Goal: Book appointment/travel/reservation

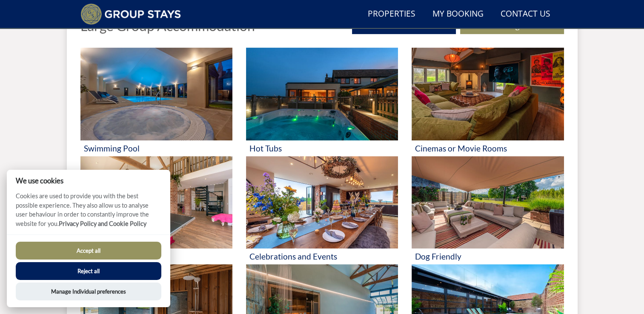
scroll to position [354, 0]
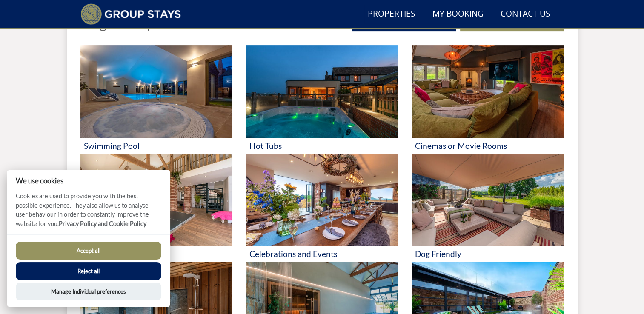
click at [127, 252] on button "Accept all" at bounding box center [89, 251] width 146 height 18
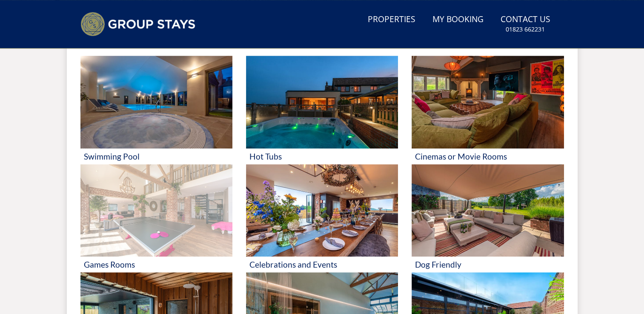
click at [167, 235] on img at bounding box center [156, 210] width 152 height 93
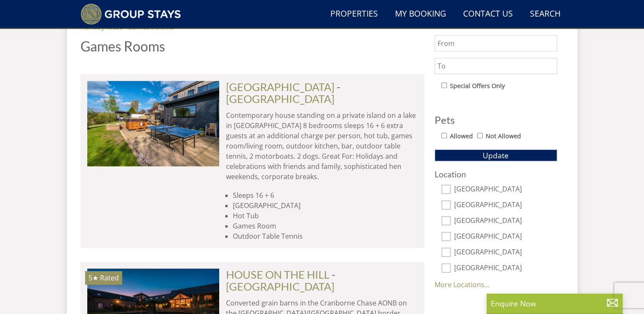
scroll to position [465, 0]
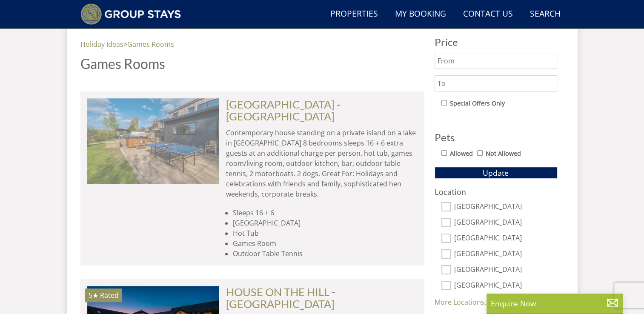
click at [188, 129] on img at bounding box center [153, 140] width 132 height 85
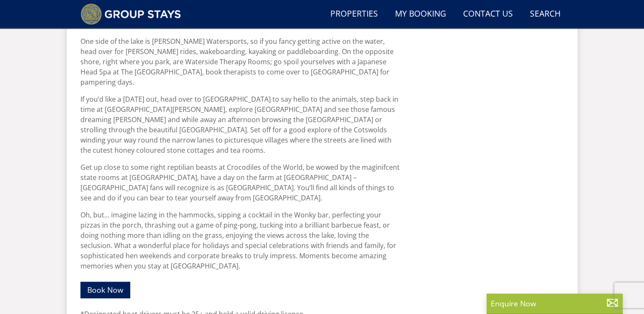
scroll to position [565, 0]
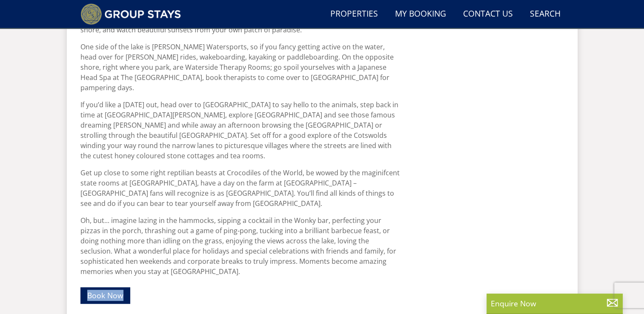
drag, startPoint x: 210, startPoint y: 234, endPoint x: 94, endPoint y: 274, distance: 122.8
click at [94, 274] on div "Ever fancied the idea of staying on a private island for your large group holid…" at bounding box center [240, 151] width 320 height 592
drag, startPoint x: 94, startPoint y: 274, endPoint x: 94, endPoint y: 267, distance: 6.4
click at [94, 287] on link "Book Now" at bounding box center [105, 295] width 50 height 17
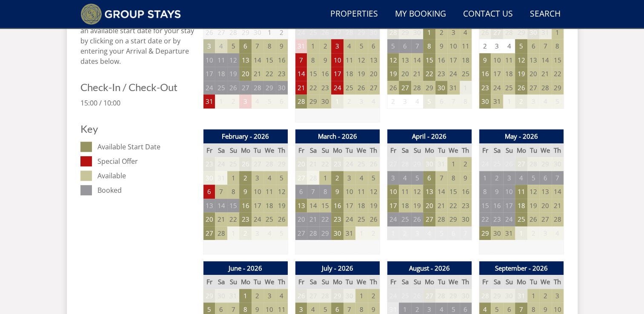
scroll to position [445, 0]
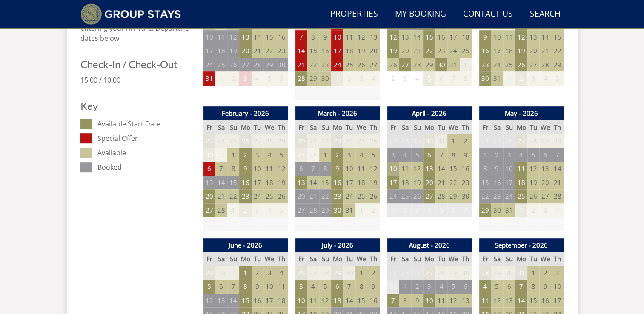
click at [392, 162] on td "10" at bounding box center [393, 169] width 12 height 14
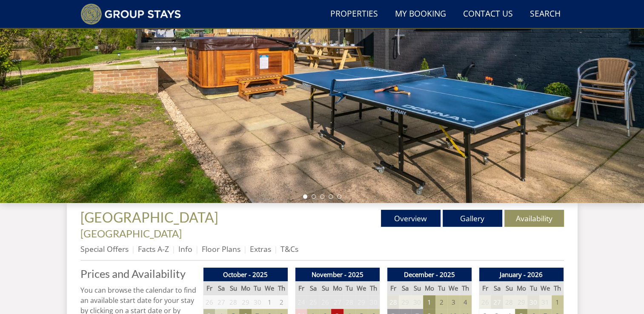
scroll to position [145, 0]
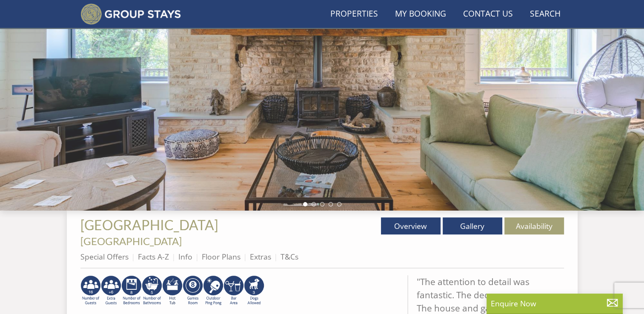
scroll to position [565, 0]
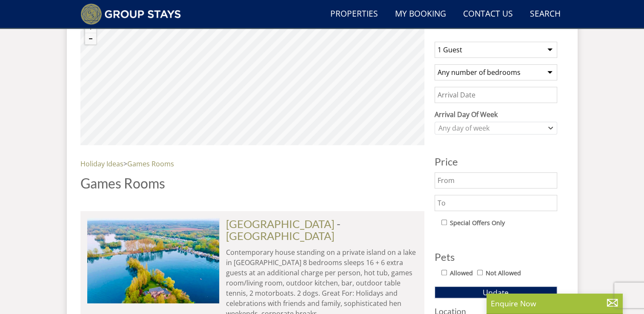
scroll to position [344, 0]
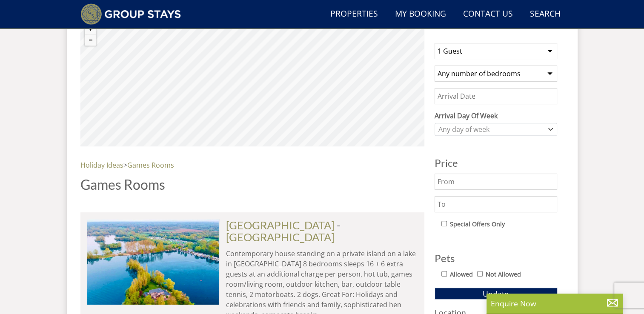
click at [499, 47] on select "1 Guest 2 Guests 3 Guests 4 Guests 5 Guests 6 Guests 7 Guests 8 Guests 9 Guests…" at bounding box center [496, 51] width 123 height 16
select select "17"
click at [435, 43] on select "1 Guest 2 Guests 3 Guests 4 Guests 5 Guests 6 Guests 7 Guests 8 Guests 9 Guests…" at bounding box center [496, 51] width 123 height 16
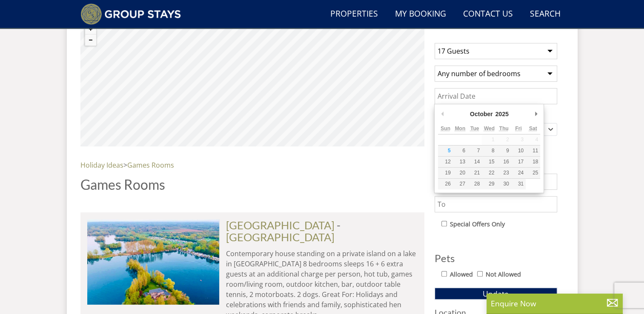
click at [512, 98] on input "Date" at bounding box center [496, 96] width 123 height 16
type input "[DATE]"
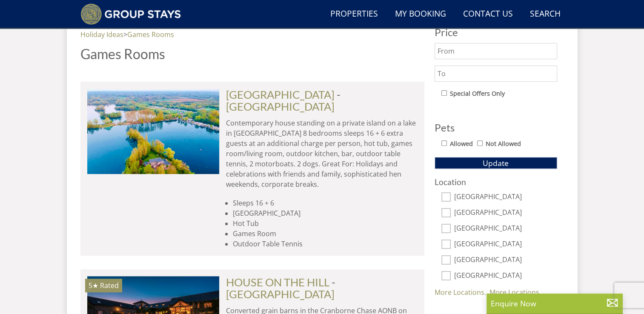
scroll to position [475, 0]
click at [483, 161] on span "Update" at bounding box center [496, 163] width 26 height 10
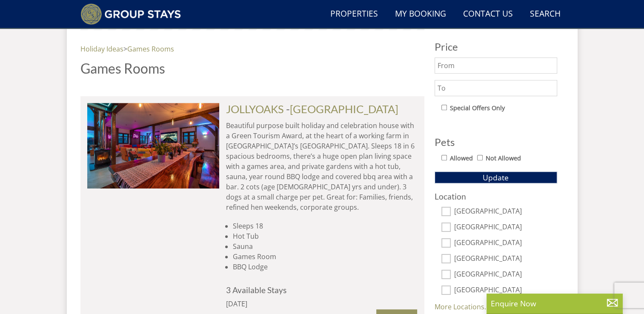
scroll to position [469, 0]
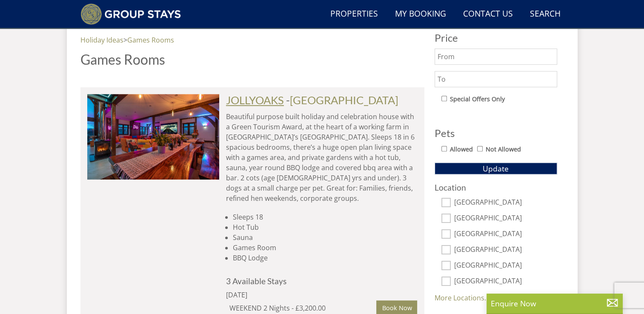
click at [271, 102] on link "JOLLYOAKS" at bounding box center [255, 100] width 58 height 13
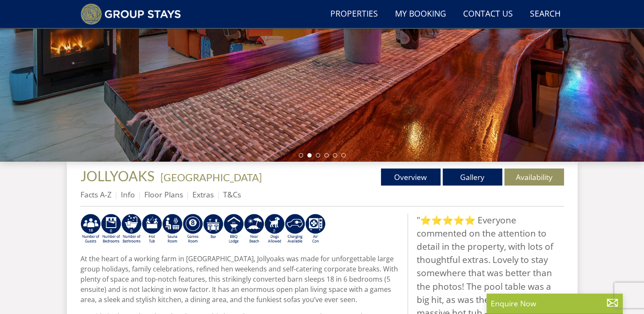
scroll to position [184, 0]
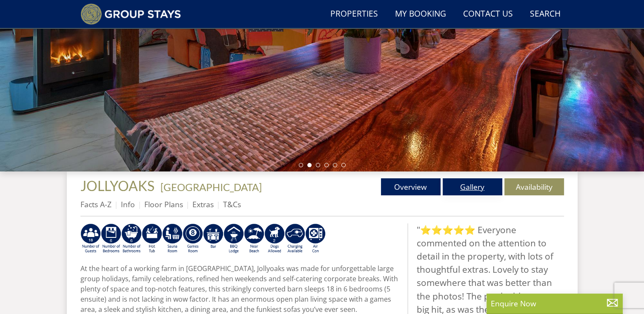
click at [468, 181] on link "Gallery" at bounding box center [473, 186] width 60 height 17
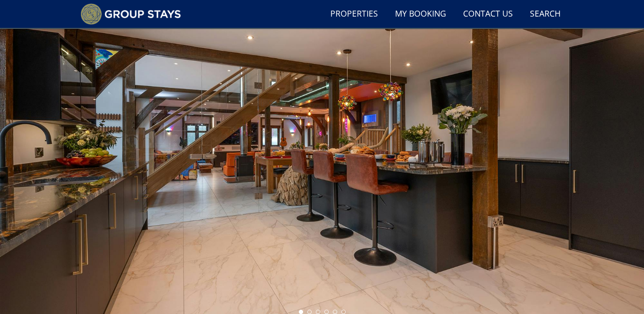
scroll to position [36, 0]
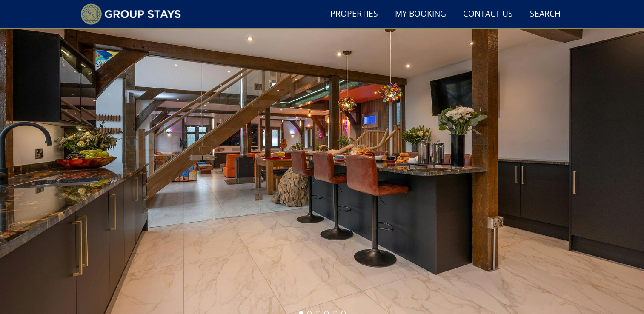
click at [624, 161] on div at bounding box center [322, 171] width 644 height 298
click at [635, 161] on div at bounding box center [322, 171] width 644 height 298
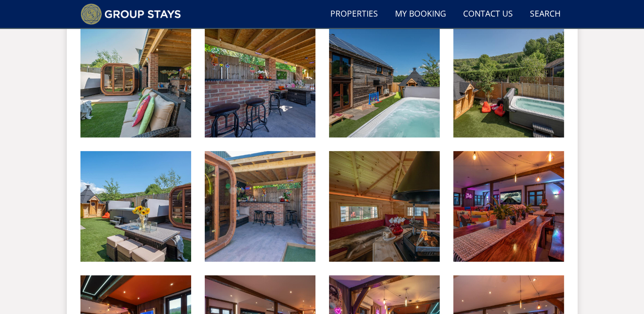
scroll to position [381, 0]
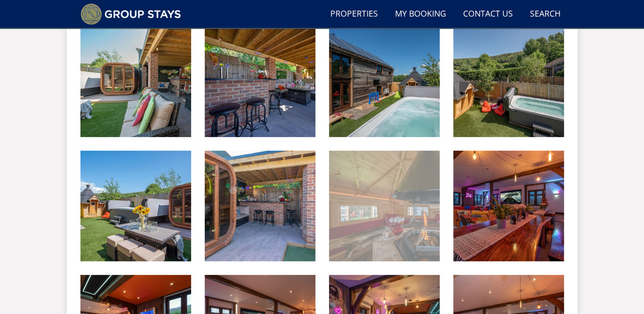
click at [409, 228] on img at bounding box center [384, 206] width 111 height 111
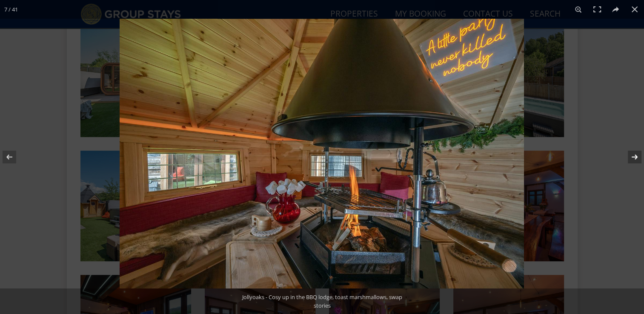
click at [634, 155] on button at bounding box center [630, 157] width 30 height 43
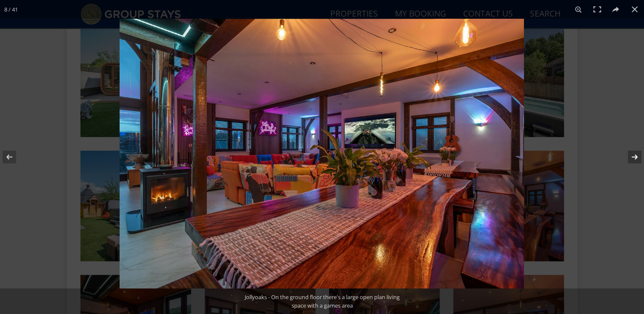
click at [634, 155] on button at bounding box center [630, 157] width 30 height 43
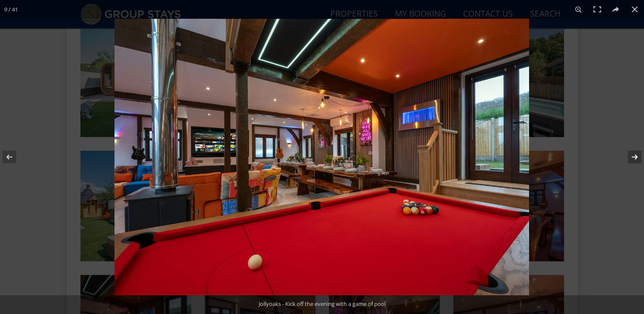
click at [634, 155] on button at bounding box center [630, 157] width 30 height 43
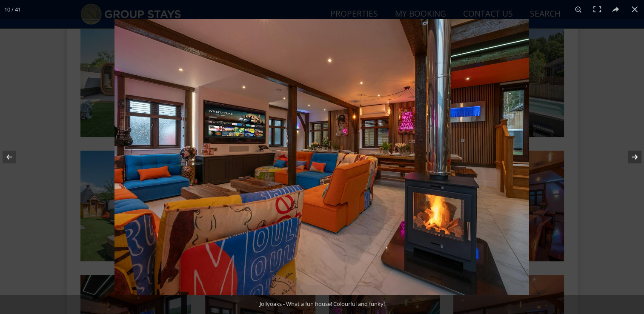
click at [634, 155] on button at bounding box center [630, 157] width 30 height 43
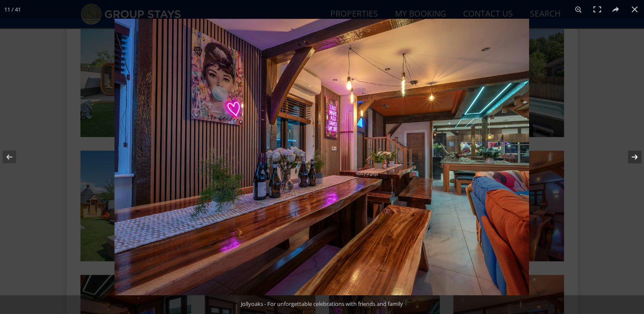
click at [634, 155] on button at bounding box center [630, 157] width 30 height 43
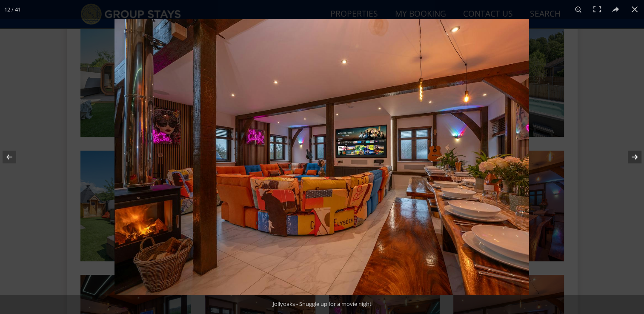
click at [634, 155] on button at bounding box center [630, 157] width 30 height 43
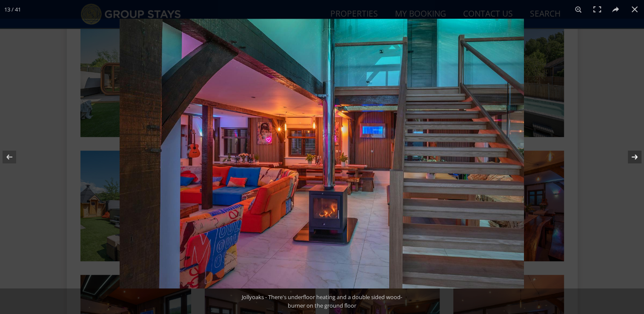
click at [634, 155] on button at bounding box center [630, 157] width 30 height 43
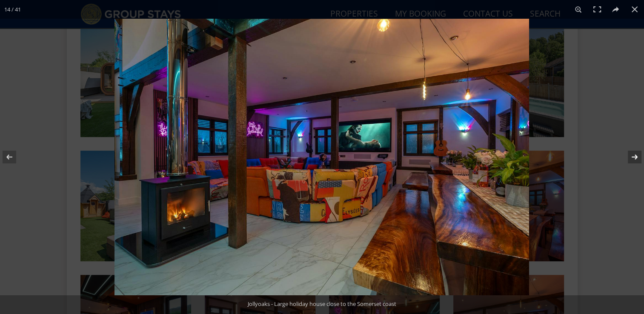
click at [634, 155] on button at bounding box center [630, 157] width 30 height 43
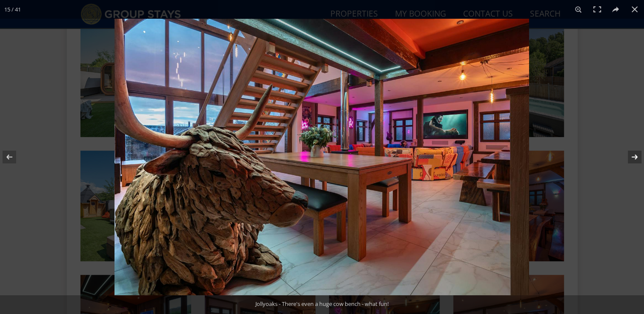
click at [634, 155] on button at bounding box center [630, 157] width 30 height 43
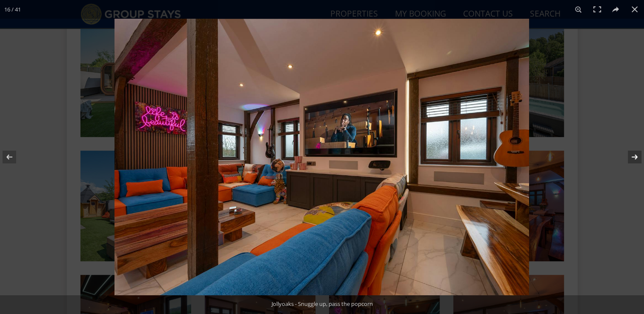
click at [634, 155] on button at bounding box center [630, 157] width 30 height 43
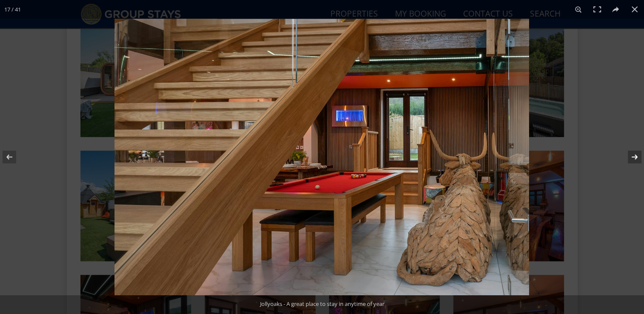
click at [634, 155] on button at bounding box center [630, 157] width 30 height 43
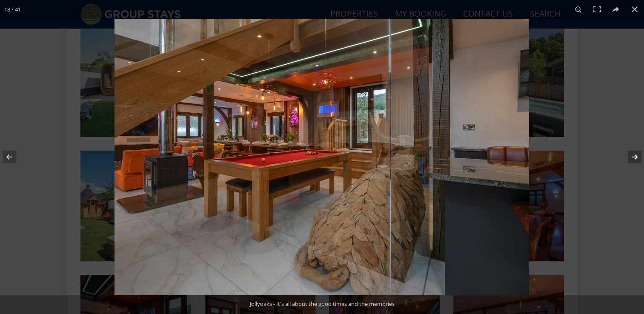
click at [634, 155] on button at bounding box center [630, 157] width 30 height 43
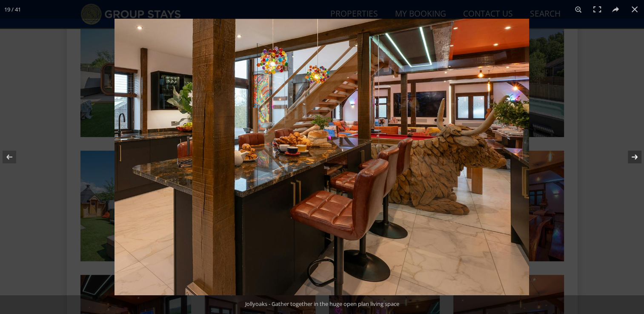
click at [634, 155] on button at bounding box center [630, 157] width 30 height 43
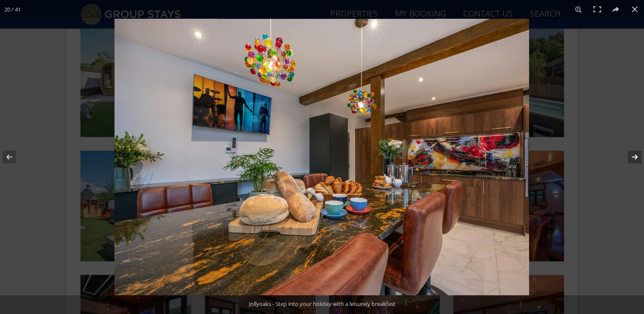
click at [634, 155] on button at bounding box center [630, 157] width 30 height 43
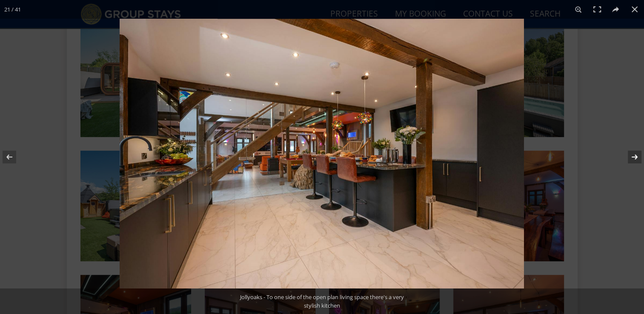
click at [634, 155] on button at bounding box center [630, 157] width 30 height 43
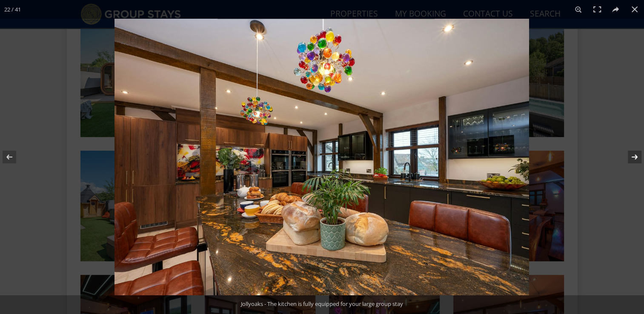
click at [634, 155] on button at bounding box center [630, 157] width 30 height 43
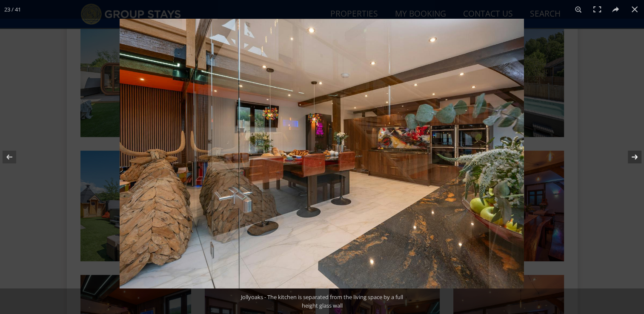
click at [634, 155] on button at bounding box center [630, 157] width 30 height 43
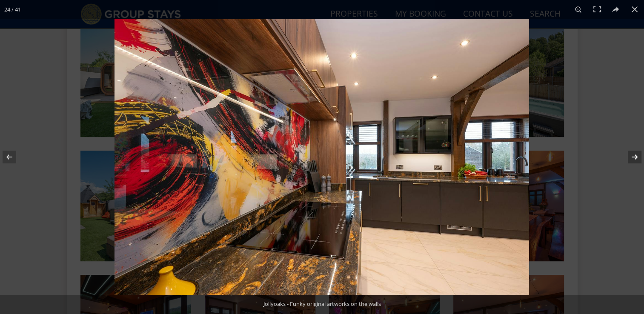
click at [634, 155] on button at bounding box center [630, 157] width 30 height 43
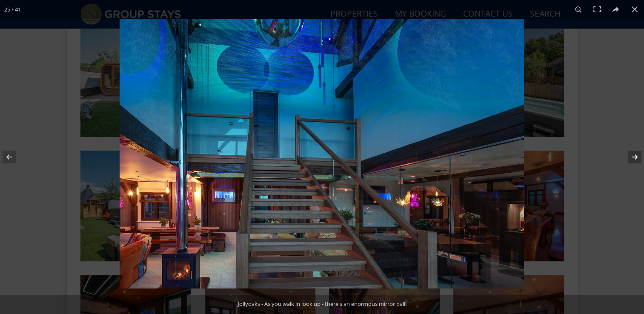
click at [634, 155] on button at bounding box center [630, 157] width 30 height 43
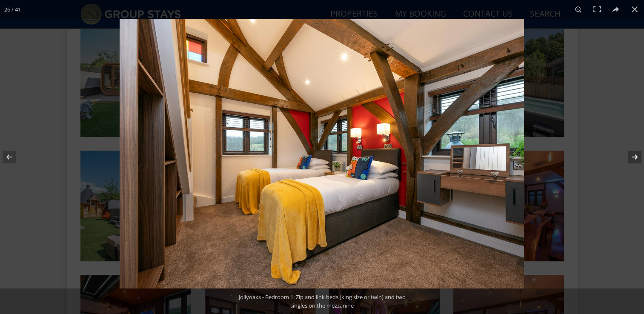
click at [634, 155] on button at bounding box center [630, 157] width 30 height 43
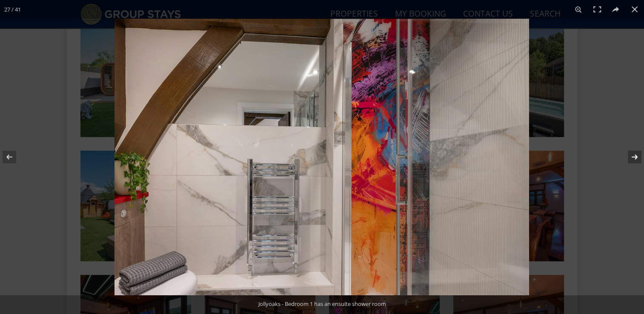
click at [634, 155] on button at bounding box center [630, 157] width 30 height 43
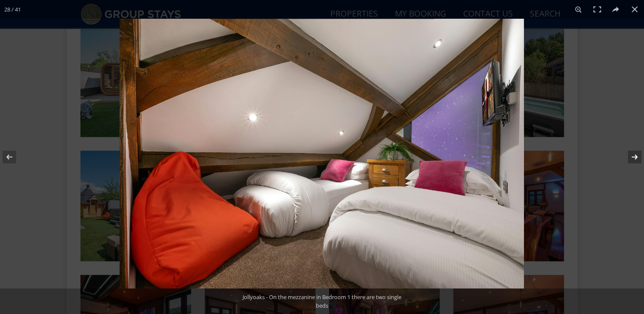
click at [634, 155] on button at bounding box center [630, 157] width 30 height 43
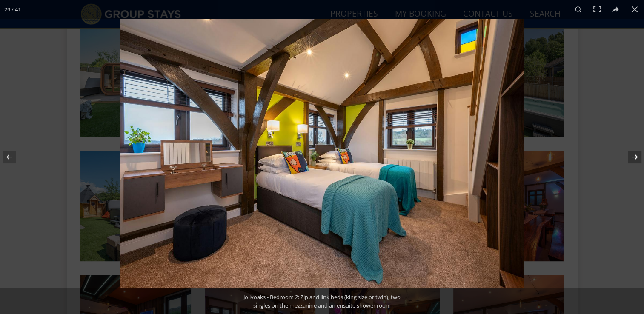
click at [634, 155] on button at bounding box center [630, 157] width 30 height 43
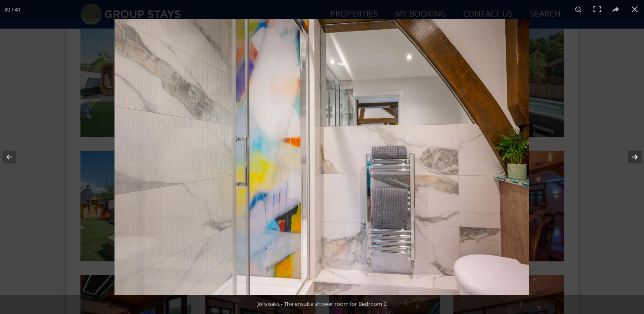
click at [634, 155] on button at bounding box center [630, 157] width 30 height 43
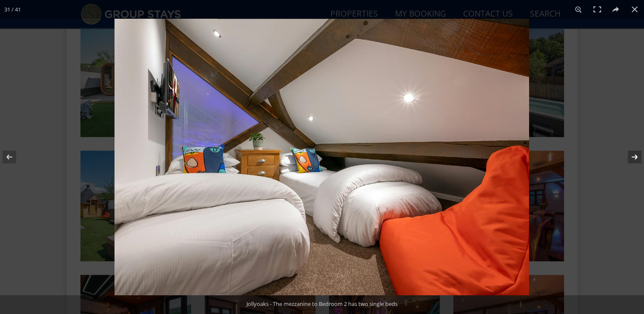
click at [634, 155] on button at bounding box center [630, 157] width 30 height 43
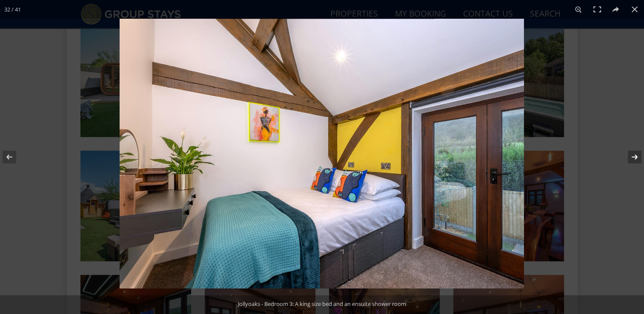
click at [634, 155] on button at bounding box center [630, 157] width 30 height 43
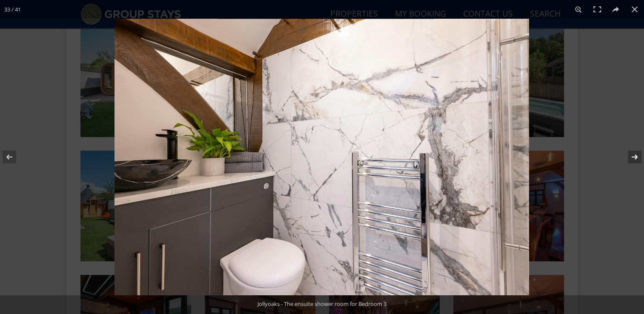
click at [634, 155] on button at bounding box center [630, 157] width 30 height 43
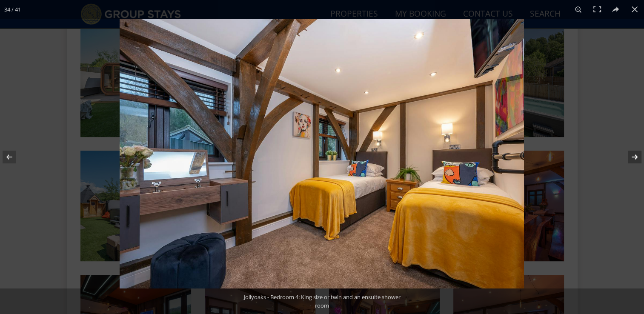
click at [634, 155] on button at bounding box center [630, 157] width 30 height 43
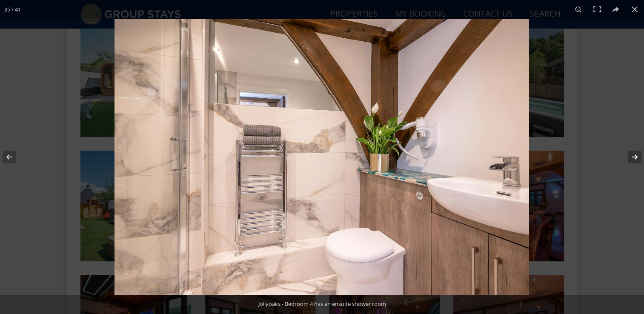
click at [634, 155] on button at bounding box center [630, 157] width 30 height 43
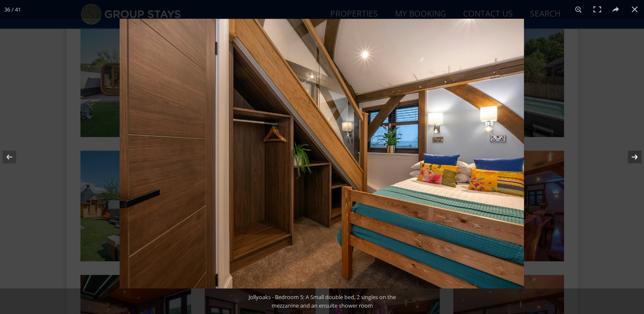
click at [634, 155] on button at bounding box center [630, 157] width 30 height 43
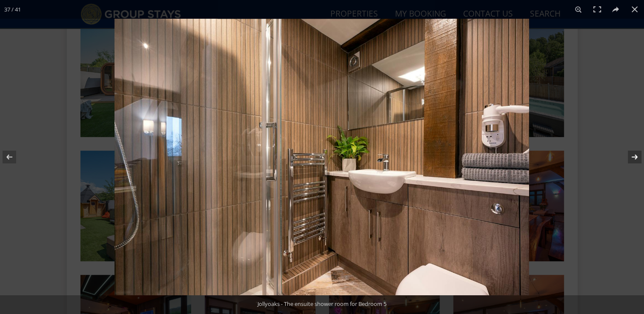
click at [634, 155] on button at bounding box center [630, 157] width 30 height 43
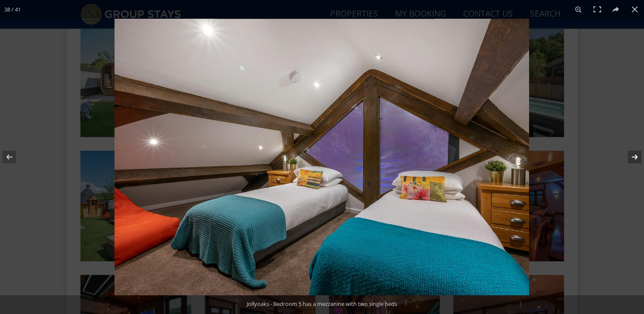
click at [634, 155] on button at bounding box center [630, 157] width 30 height 43
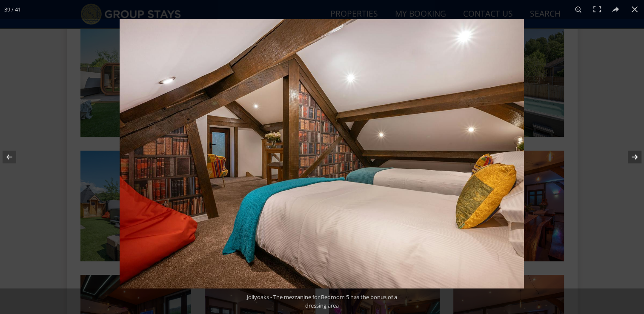
click at [634, 155] on button at bounding box center [630, 157] width 30 height 43
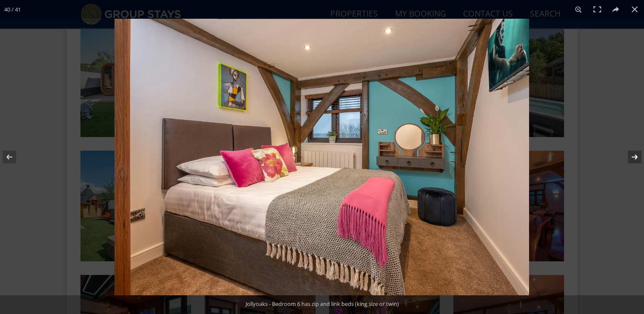
click at [634, 155] on button at bounding box center [630, 157] width 30 height 43
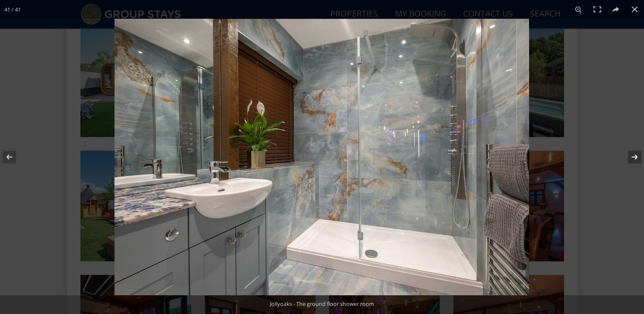
click at [634, 155] on button at bounding box center [630, 157] width 30 height 43
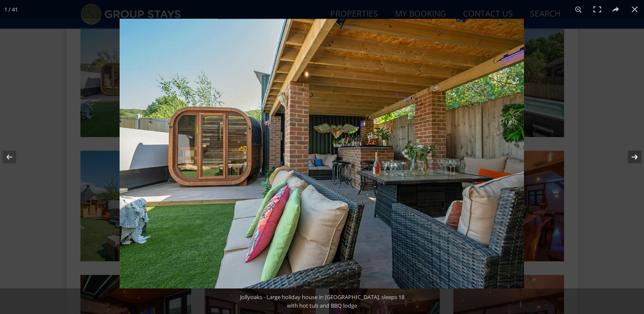
click at [634, 155] on button at bounding box center [630, 157] width 30 height 43
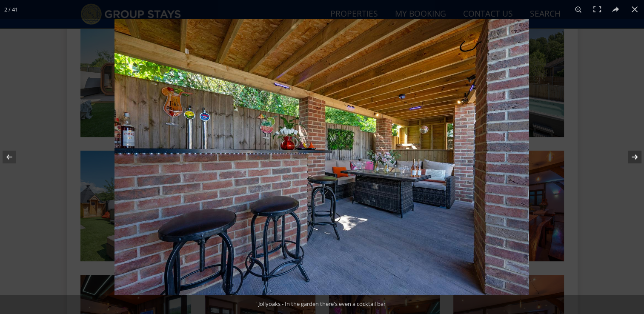
click at [634, 155] on button at bounding box center [630, 157] width 30 height 43
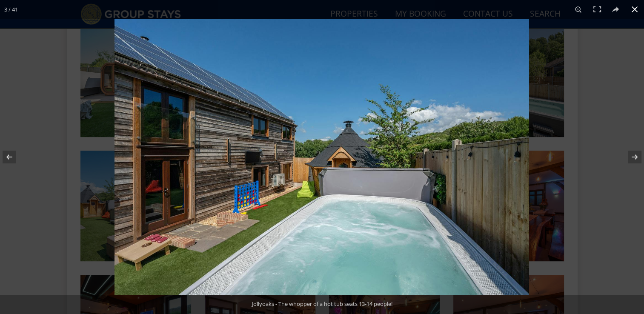
click at [635, 14] on button at bounding box center [635, 9] width 19 height 19
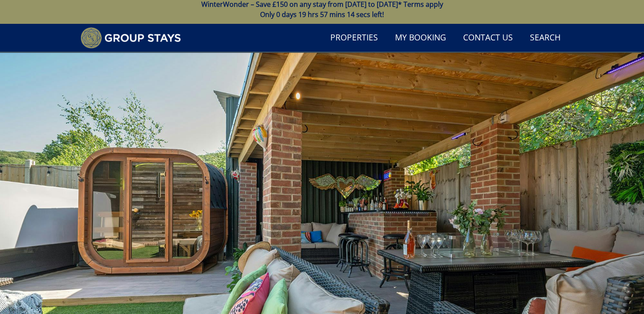
scroll to position [0, 0]
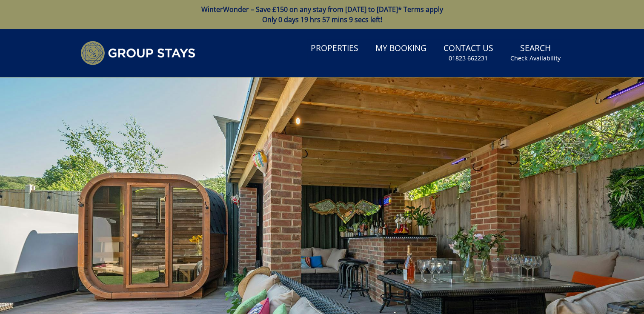
click at [508, 80] on div at bounding box center [322, 227] width 644 height 298
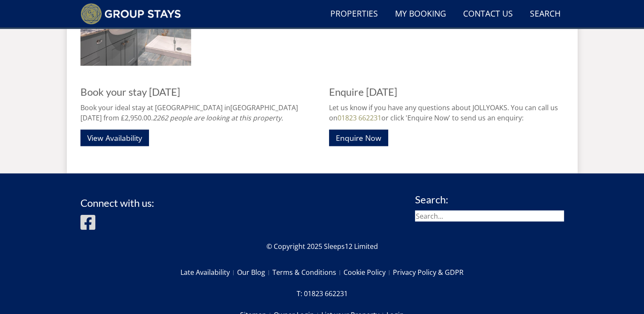
scroll to position [1696, 0]
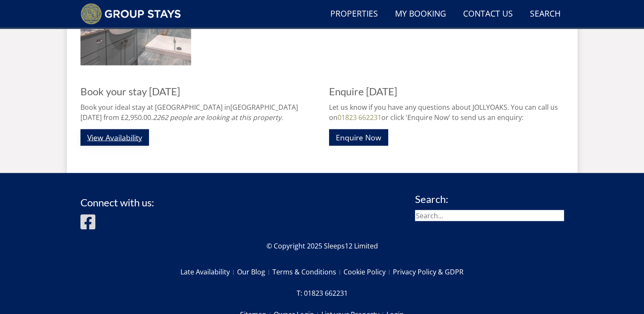
click at [140, 133] on link "View Availability" at bounding box center [114, 137] width 69 height 17
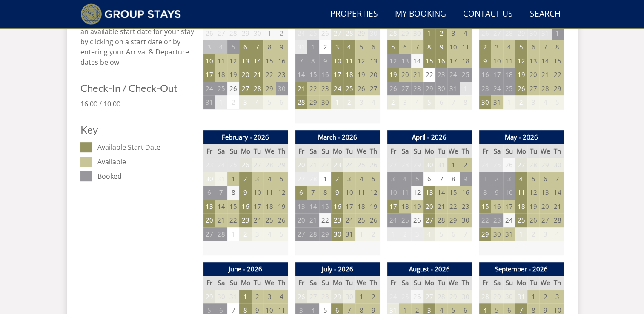
scroll to position [410, 0]
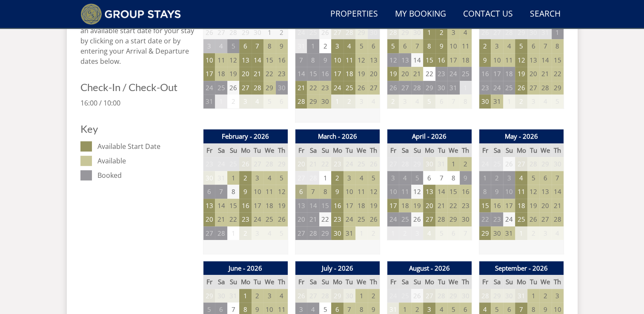
click at [304, 194] on td "6" at bounding box center [301, 192] width 12 height 14
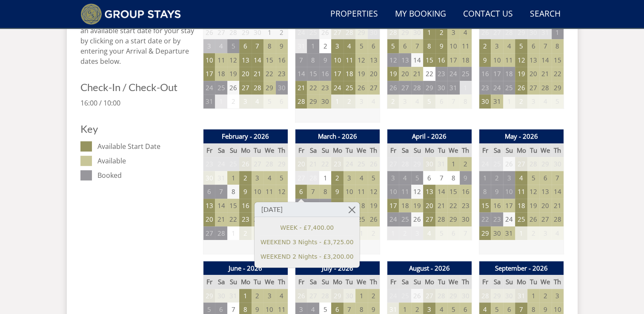
click at [327, 192] on td "8" at bounding box center [325, 192] width 12 height 14
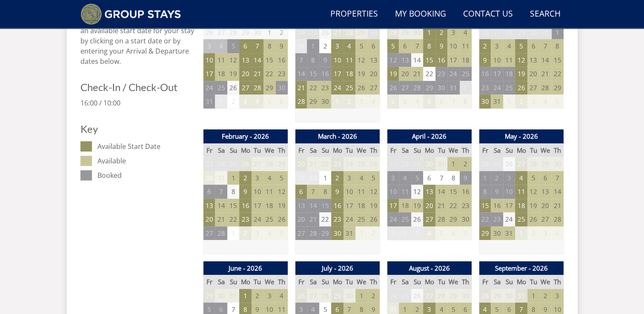
click at [328, 190] on td "8" at bounding box center [325, 192] width 12 height 14
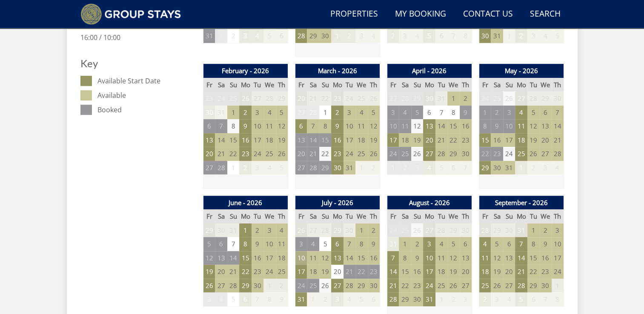
scroll to position [472, 0]
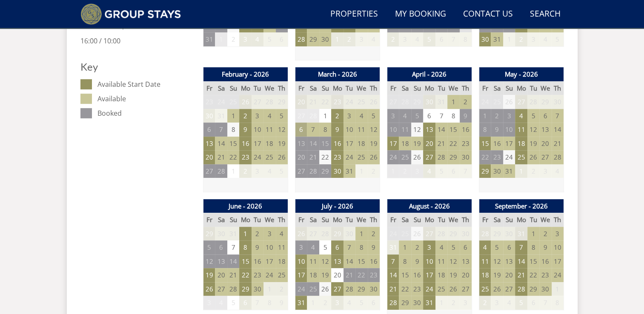
click at [302, 135] on td "6" at bounding box center [301, 130] width 12 height 14
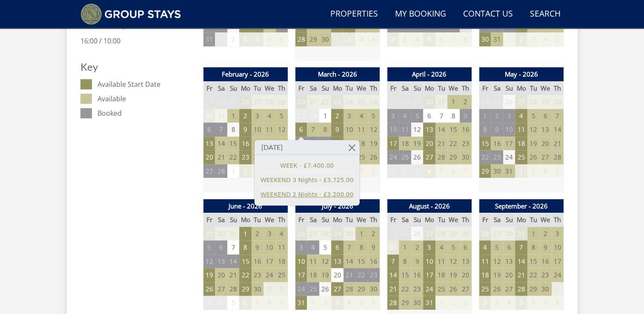
click at [307, 194] on link "WEEKEND 2 Nights - £3,200.00" at bounding box center [307, 194] width 93 height 9
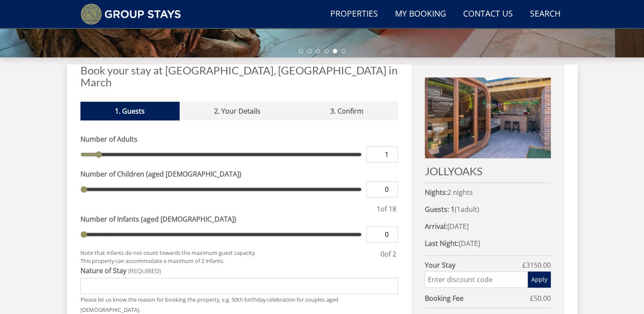
scroll to position [295, 0]
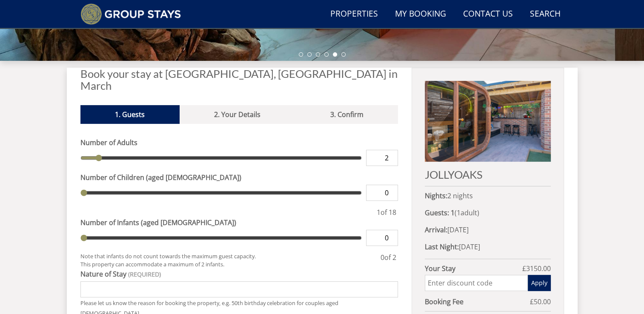
type input "2"
click at [389, 150] on input "2" at bounding box center [382, 158] width 32 height 16
type input "2"
type input "4"
click at [389, 150] on input "4" at bounding box center [382, 158] width 32 height 16
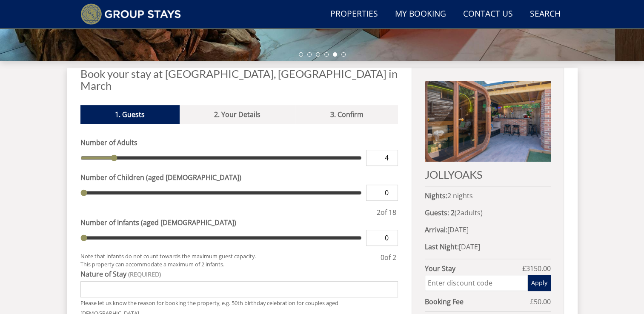
type input "4"
type input "5"
click at [389, 150] on input "5" at bounding box center [382, 158] width 32 height 16
type input "5"
type input "6"
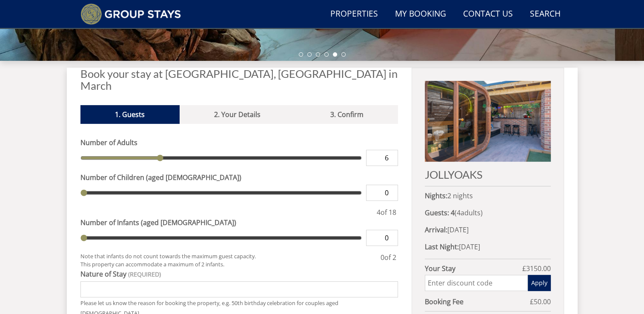
click at [389, 150] on input "6" at bounding box center [382, 158] width 32 height 16
type input "6"
type input "7"
click at [389, 150] on input "7" at bounding box center [382, 158] width 32 height 16
type input "7"
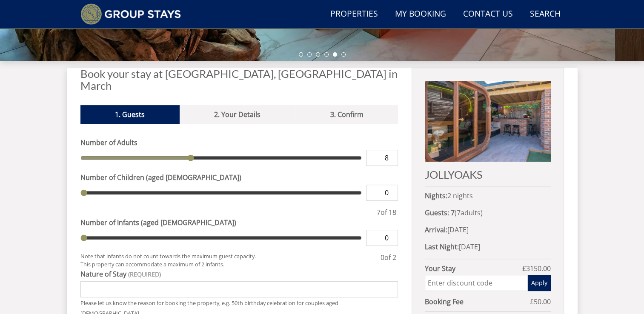
type input "8"
click at [389, 150] on input "8" at bounding box center [382, 158] width 32 height 16
type input "8"
type input "9"
click at [389, 150] on input "9" at bounding box center [382, 158] width 32 height 16
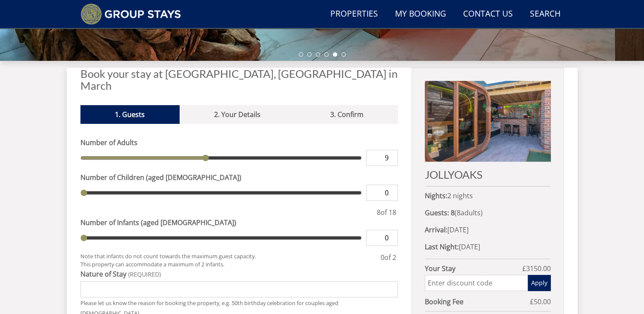
type input "9"
type input "10"
click at [389, 150] on input "10" at bounding box center [382, 158] width 32 height 16
type input "10"
type input "11"
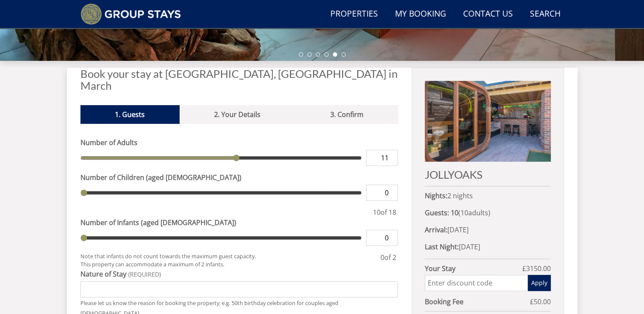
click at [389, 150] on input "11" at bounding box center [382, 158] width 32 height 16
type input "11"
type input "12"
click at [389, 150] on input "12" at bounding box center [382, 158] width 32 height 16
type input "12"
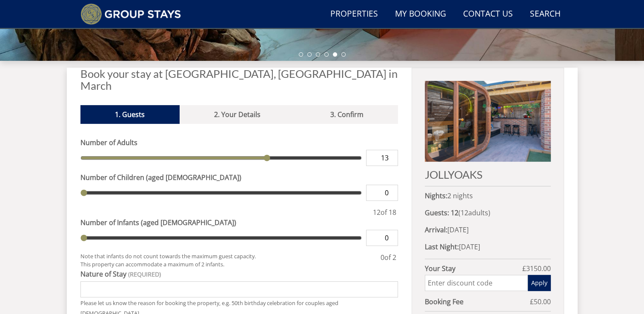
type input "13"
click at [389, 150] on input "13" at bounding box center [382, 158] width 32 height 16
type input "13"
type input "14"
click at [389, 150] on input "14" at bounding box center [382, 158] width 32 height 16
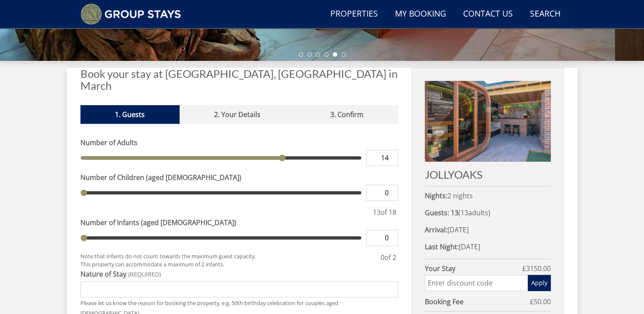
type input "14"
type input "15"
click at [389, 150] on input "15" at bounding box center [382, 158] width 32 height 16
type input "15"
type input "16"
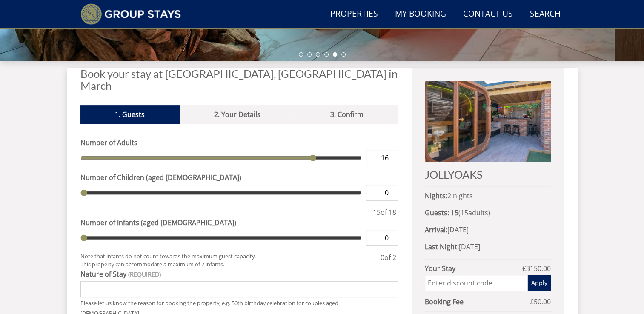
click at [389, 150] on input "16" at bounding box center [382, 158] width 32 height 16
type input "16"
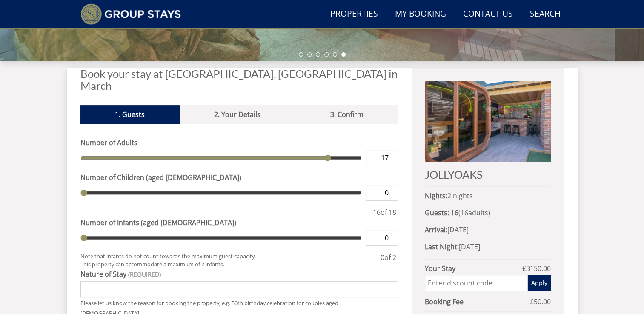
type input "17"
click at [389, 150] on input "17" at bounding box center [382, 158] width 32 height 16
type input "17"
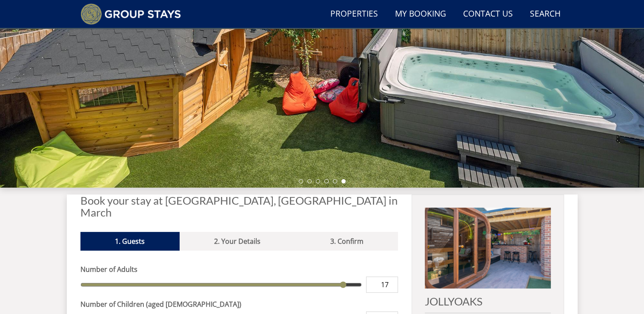
scroll to position [170, 0]
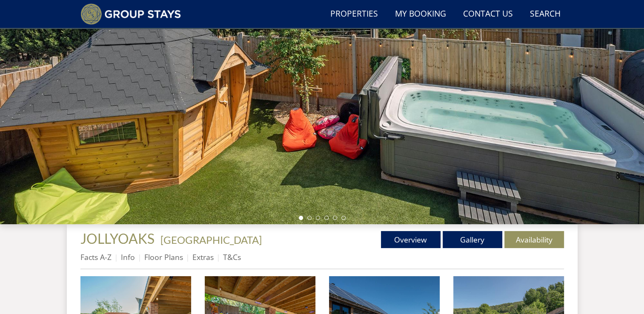
scroll to position [132, 0]
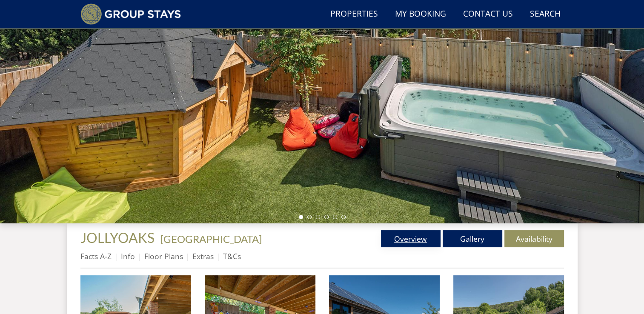
click at [404, 238] on link "Overview" at bounding box center [411, 238] width 60 height 17
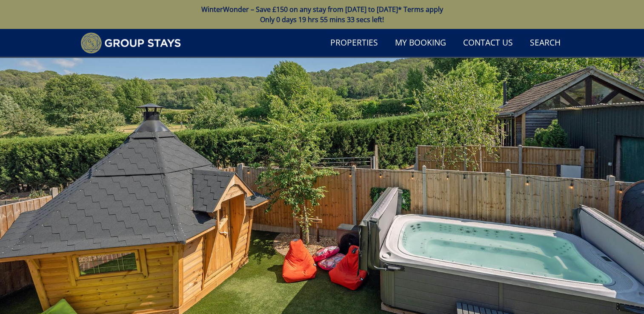
scroll to position [132, 0]
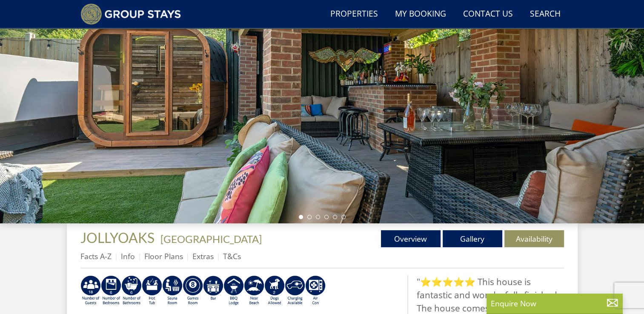
scroll to position [164, 0]
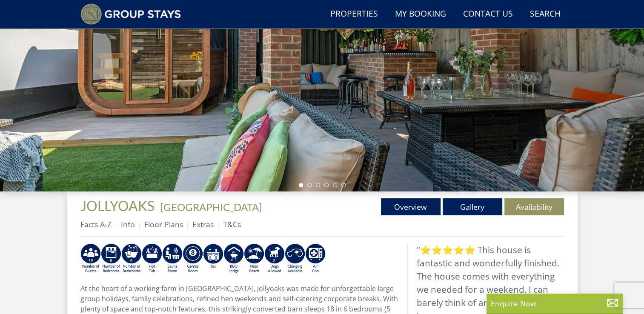
scroll to position [469, 0]
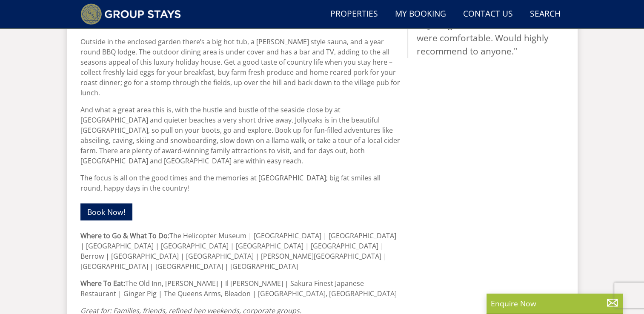
select select "17"
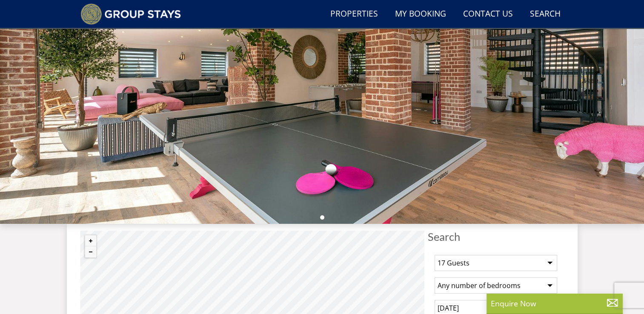
scroll to position [0, 0]
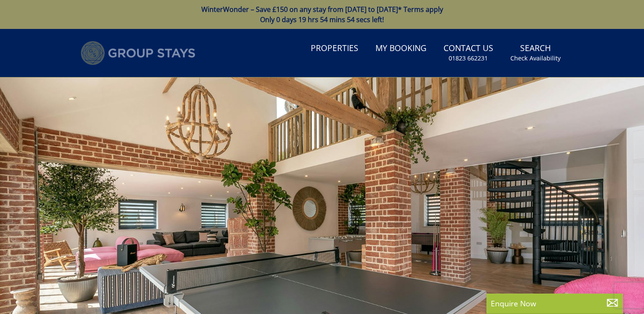
click at [158, 55] on img at bounding box center [137, 53] width 115 height 24
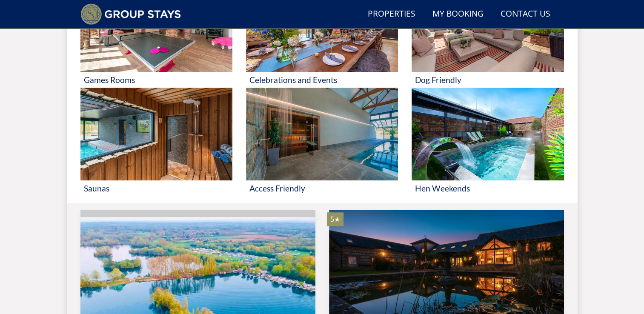
scroll to position [529, 0]
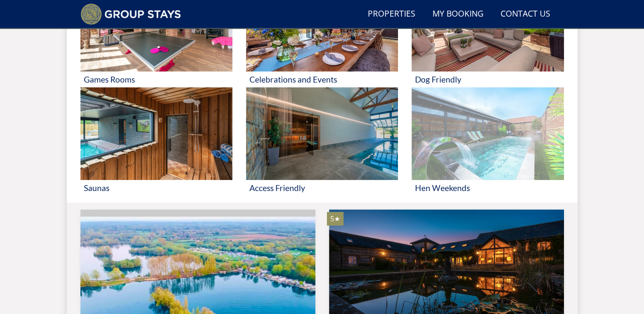
click at [446, 180] on div "Hen Weekends" at bounding box center [488, 188] width 152 height 16
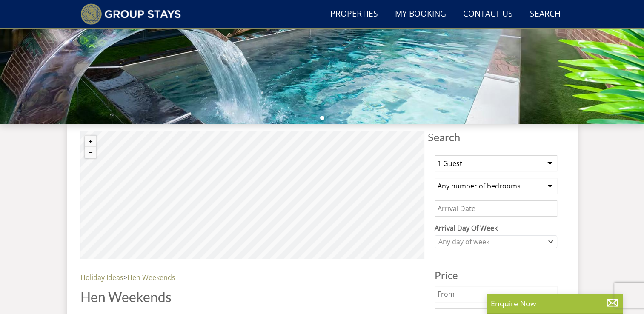
scroll to position [232, 0]
click at [553, 162] on select "1 Guest 2 Guests 3 Guests 4 Guests 5 Guests 6 Guests 7 Guests 8 Guests 9 Guests…" at bounding box center [496, 163] width 123 height 16
select select "17"
click at [435, 155] on select "1 Guest 2 Guests 3 Guests 4 Guests 5 Guests 6 Guests 7 Guests 8 Guests 9 Guests…" at bounding box center [496, 163] width 123 height 16
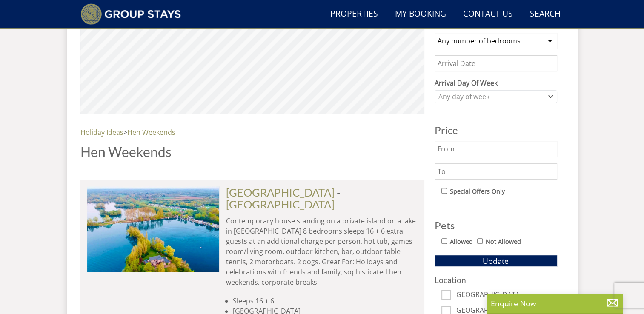
scroll to position [333, 0]
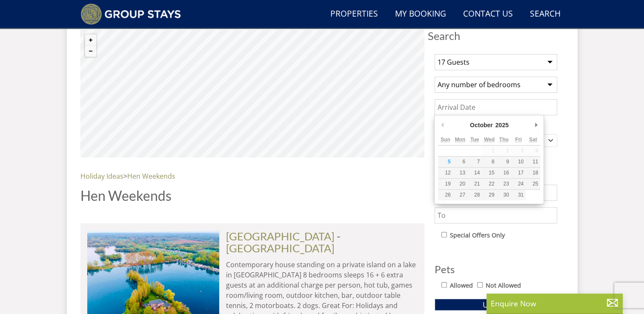
click at [515, 110] on input "Date" at bounding box center [496, 107] width 123 height 16
type input "[DATE]"
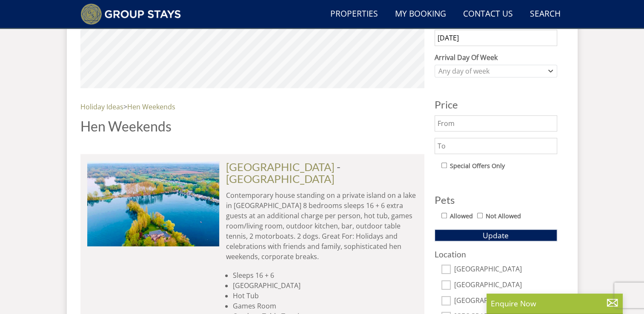
scroll to position [403, 0]
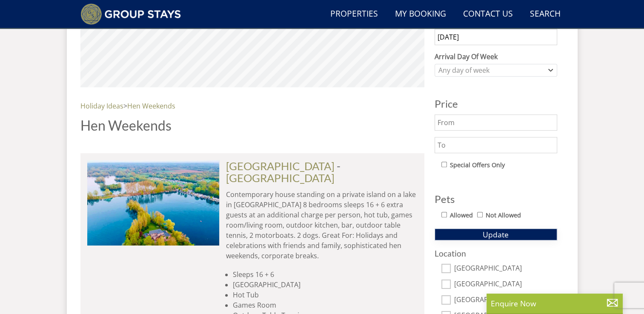
click at [506, 235] on span "Update" at bounding box center [496, 235] width 26 height 10
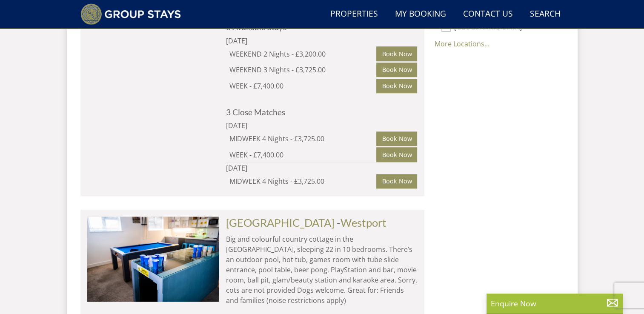
scroll to position [864, 0]
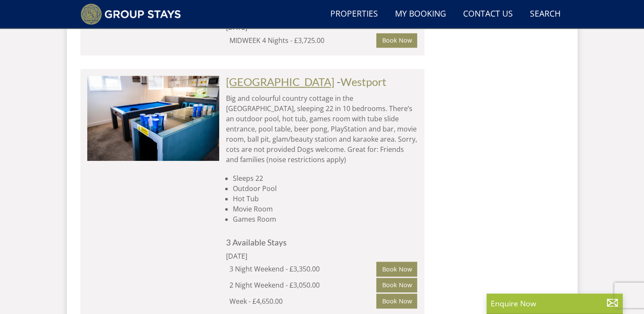
click at [265, 83] on link "[GEOGRAPHIC_DATA]" at bounding box center [280, 81] width 109 height 13
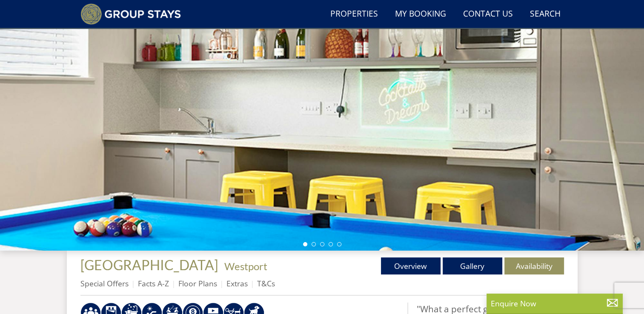
scroll to position [104, 0]
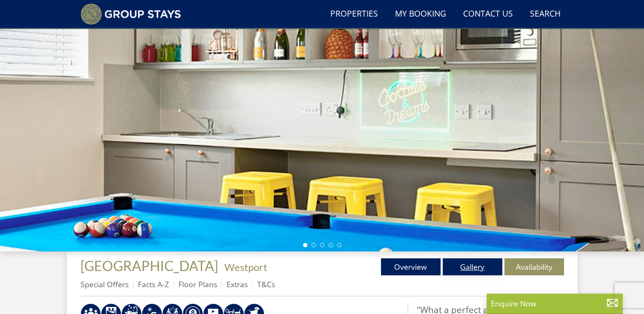
click at [476, 270] on link "Gallery" at bounding box center [473, 267] width 60 height 17
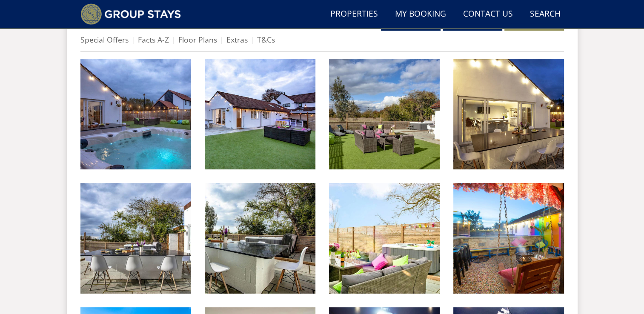
scroll to position [350, 0]
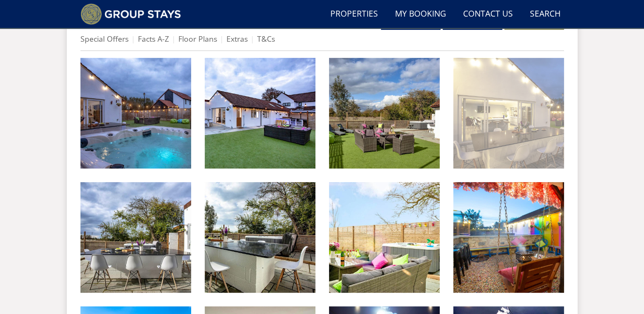
click at [472, 85] on img at bounding box center [509, 113] width 111 height 111
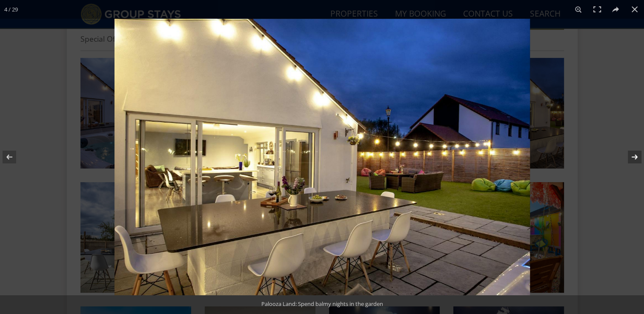
click at [632, 158] on button at bounding box center [630, 157] width 30 height 43
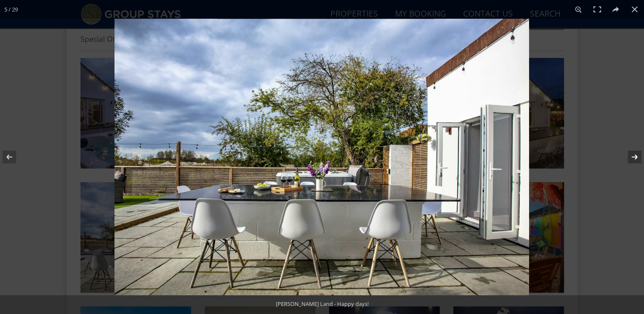
click at [632, 158] on button at bounding box center [630, 157] width 30 height 43
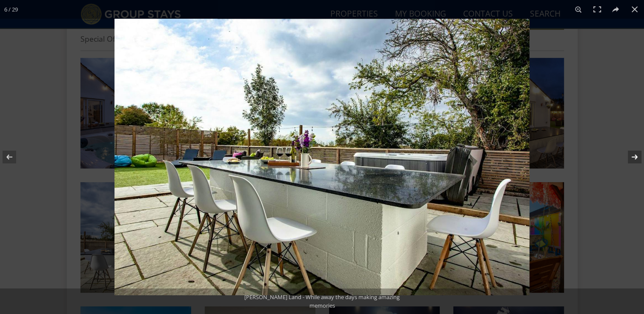
click at [632, 158] on button at bounding box center [630, 157] width 30 height 43
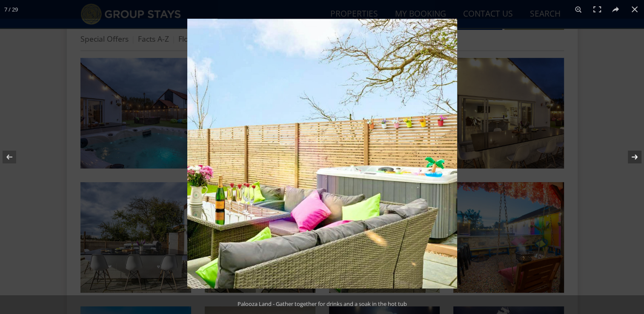
click at [632, 158] on button at bounding box center [630, 157] width 30 height 43
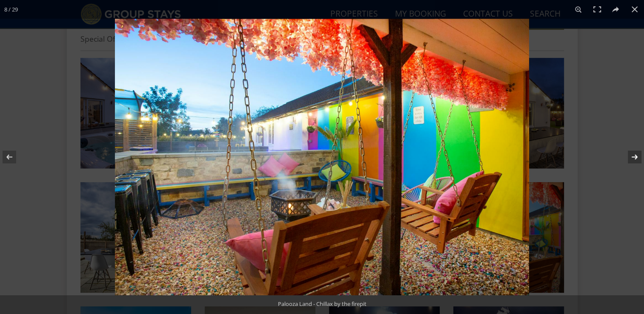
click at [632, 158] on button at bounding box center [630, 157] width 30 height 43
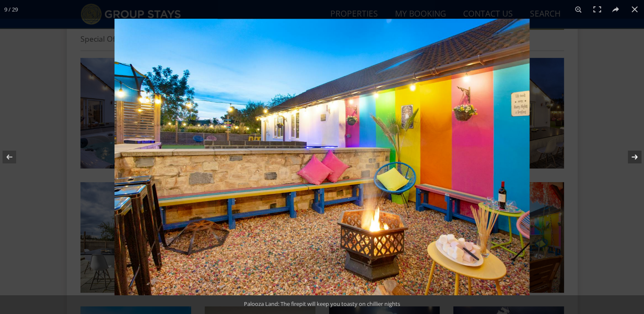
click at [632, 158] on button at bounding box center [630, 157] width 30 height 43
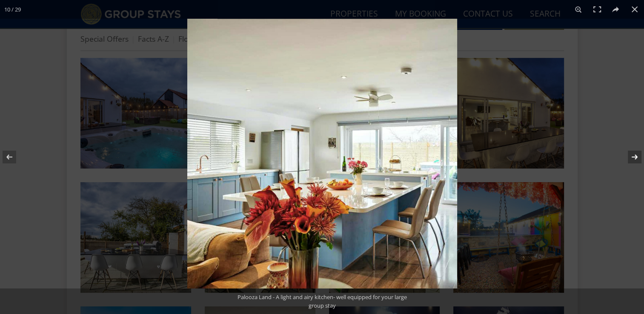
click at [632, 158] on button at bounding box center [630, 157] width 30 height 43
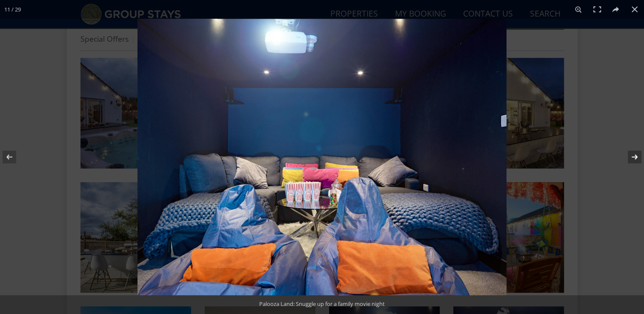
click at [632, 158] on button at bounding box center [630, 157] width 30 height 43
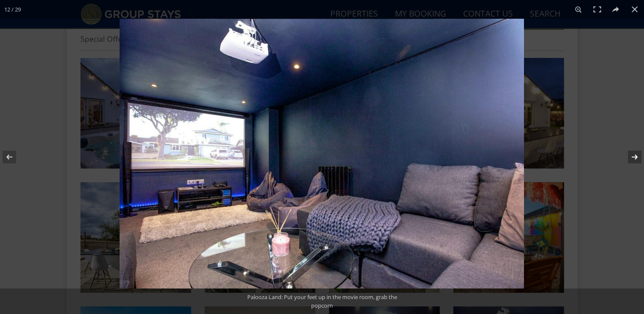
click at [632, 158] on button at bounding box center [630, 157] width 30 height 43
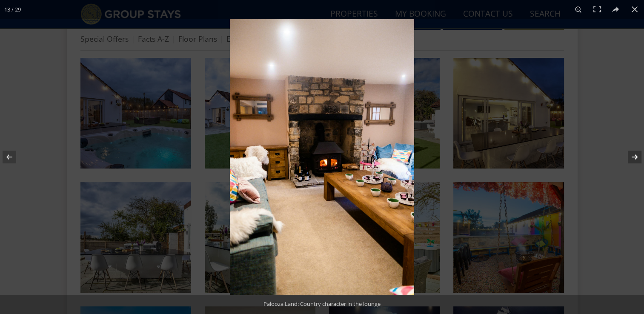
click at [632, 158] on button at bounding box center [630, 157] width 30 height 43
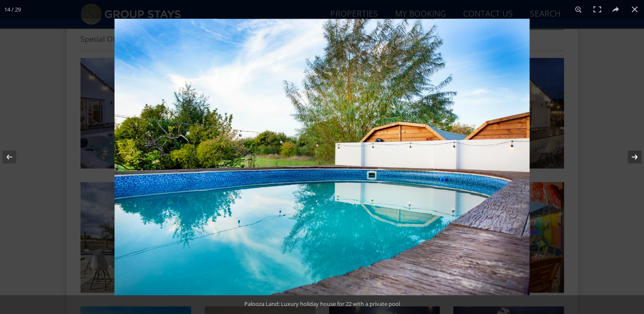
click at [632, 158] on button at bounding box center [630, 157] width 30 height 43
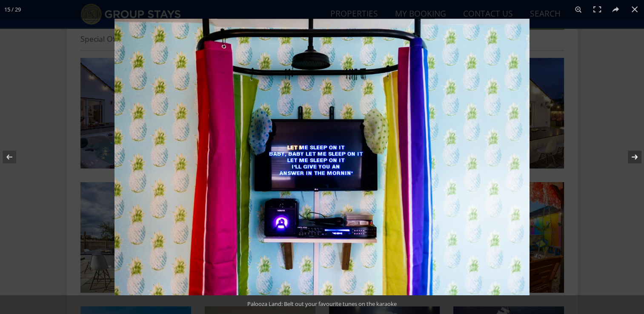
click at [632, 158] on button at bounding box center [630, 157] width 30 height 43
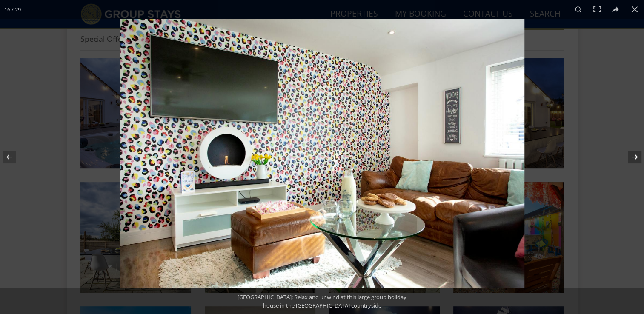
click at [632, 158] on button at bounding box center [630, 157] width 30 height 43
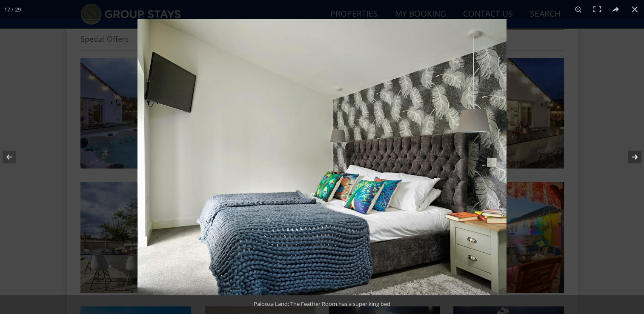
click at [632, 158] on button at bounding box center [630, 157] width 30 height 43
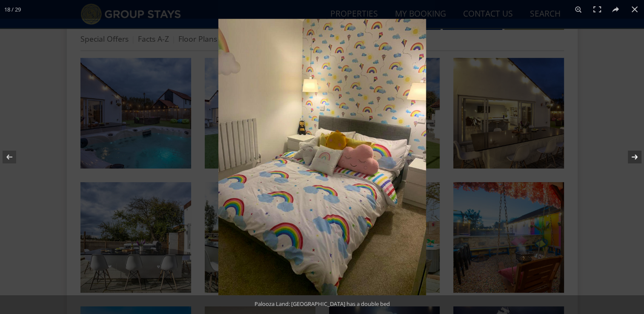
click at [632, 158] on button at bounding box center [630, 157] width 30 height 43
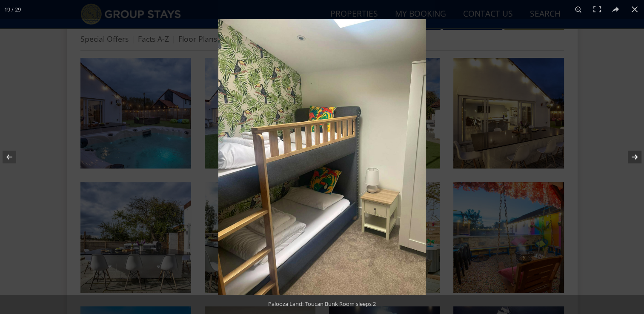
click at [632, 158] on button at bounding box center [630, 157] width 30 height 43
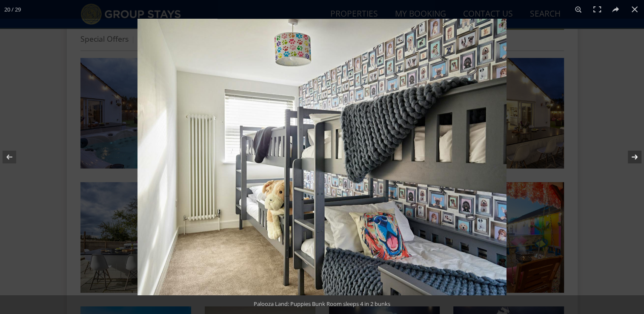
click at [632, 158] on button at bounding box center [630, 157] width 30 height 43
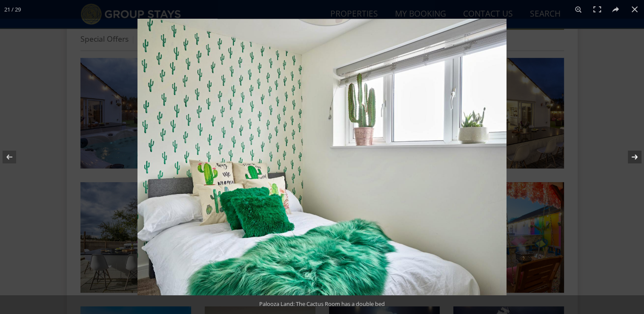
click at [632, 158] on button at bounding box center [630, 157] width 30 height 43
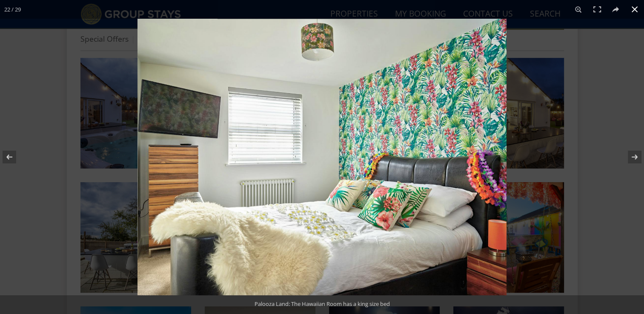
click at [40, 129] on div at bounding box center [322, 157] width 644 height 314
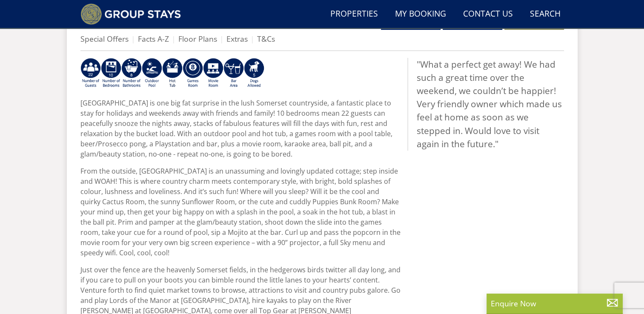
scroll to position [104, 0]
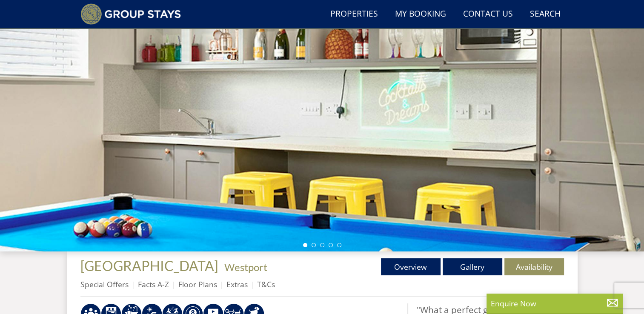
select select "17"
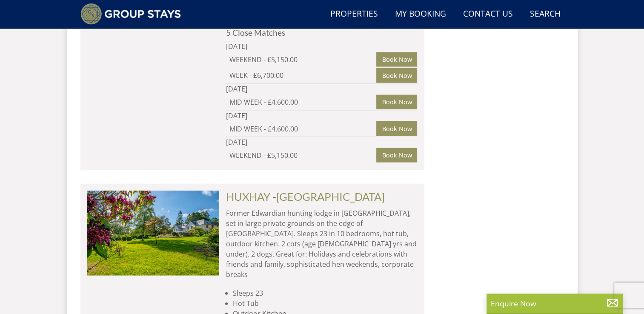
scroll to position [2022, 0]
